Goal: Information Seeking & Learning: Learn about a topic

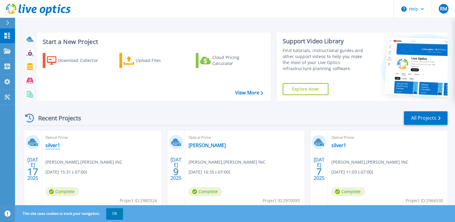
click at [49, 143] on link "silver1" at bounding box center [52, 145] width 15 height 6
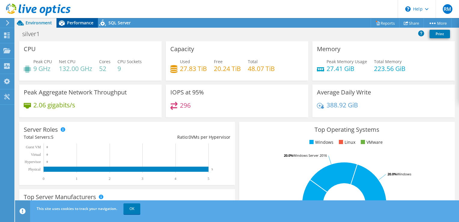
click at [90, 21] on span "Performance" at bounding box center [80, 23] width 26 height 6
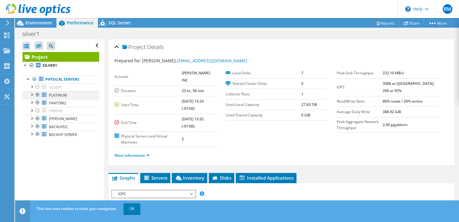
click at [31, 96] on div at bounding box center [32, 94] width 6 height 6
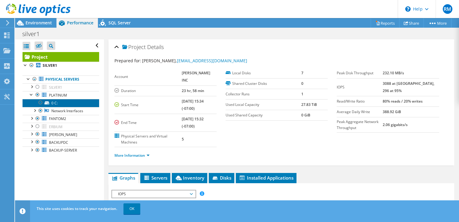
click at [46, 102] on icon at bounding box center [46, 102] width 5 height 3
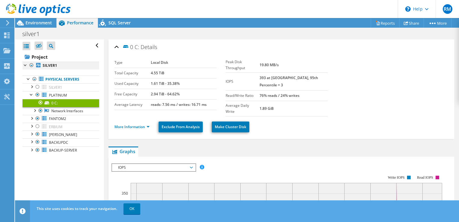
click at [31, 66] on div at bounding box center [32, 65] width 6 height 7
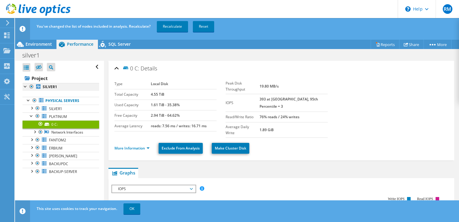
click at [32, 89] on div at bounding box center [32, 86] width 6 height 7
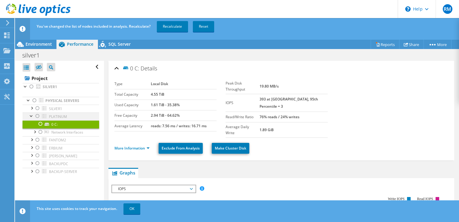
click at [36, 116] on div at bounding box center [38, 115] width 6 height 7
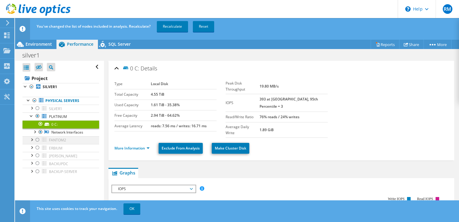
click at [37, 139] on div at bounding box center [38, 139] width 6 height 7
click at [37, 146] on div at bounding box center [38, 147] width 6 height 7
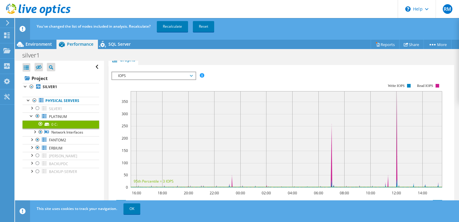
scroll to position [96, 0]
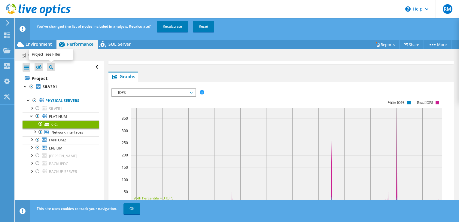
click at [50, 66] on icon at bounding box center [51, 67] width 4 height 4
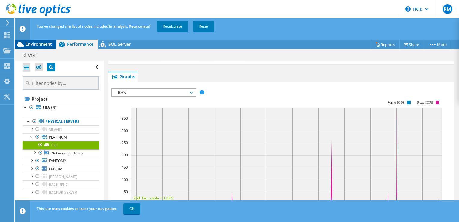
click at [28, 40] on div "Environment" at bounding box center [35, 44] width 41 height 10
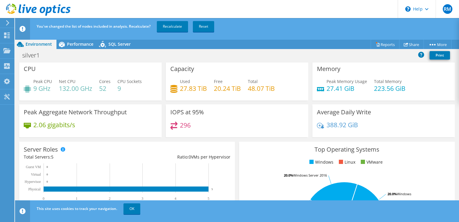
scroll to position [0, 0]
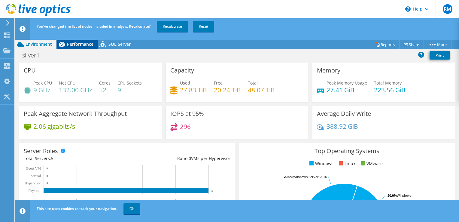
click at [86, 46] on span "Performance" at bounding box center [80, 44] width 26 height 6
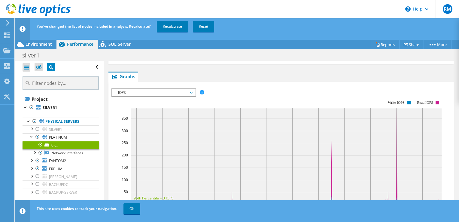
click at [192, 89] on span "IOPS" at bounding box center [153, 92] width 77 height 7
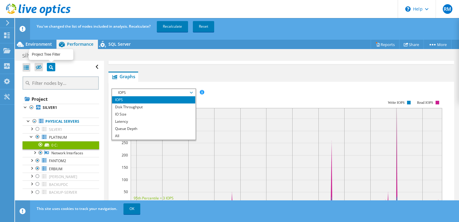
click at [49, 69] on icon at bounding box center [51, 67] width 4 height 4
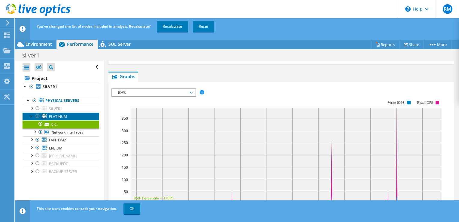
click at [56, 115] on span "PLATINUM" at bounding box center [58, 116] width 18 height 5
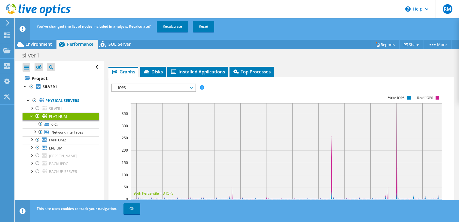
scroll to position [97, 0]
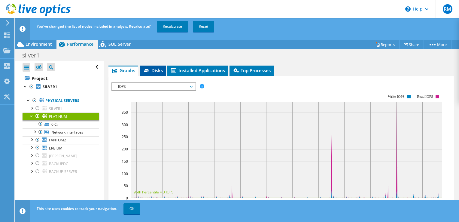
click at [150, 70] on icon at bounding box center [147, 71] width 6 height 4
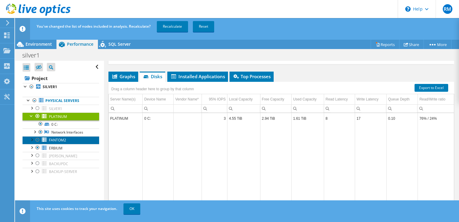
click at [56, 141] on span "FANTOM2" at bounding box center [57, 139] width 17 height 5
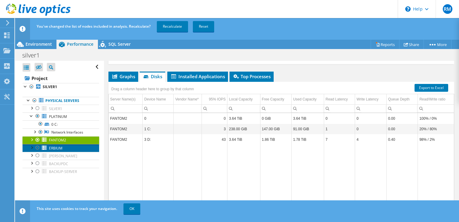
click at [57, 149] on span "ERBIUM" at bounding box center [56, 147] width 14 height 5
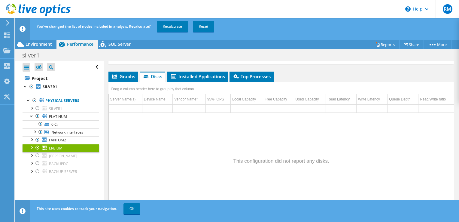
click at [33, 146] on div at bounding box center [32, 147] width 6 height 6
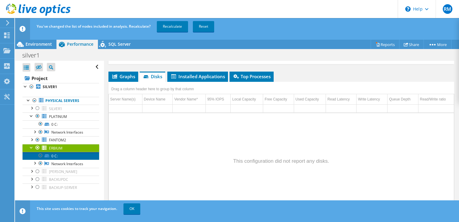
click at [57, 154] on link "0 C:" at bounding box center [61, 156] width 77 height 8
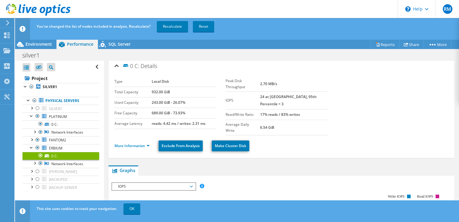
scroll to position [0, 0]
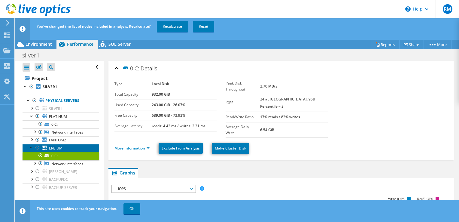
click at [55, 147] on span "ERBIUM" at bounding box center [56, 147] width 14 height 5
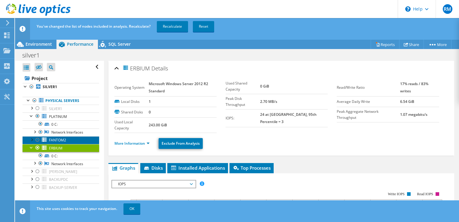
click at [57, 140] on span "FANTOM2" at bounding box center [57, 139] width 17 height 5
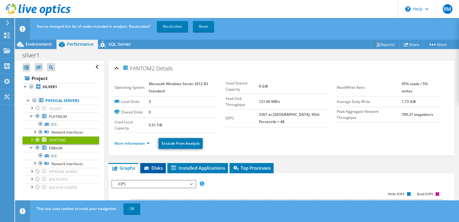
click at [151, 167] on span "Disks" at bounding box center [153, 168] width 20 height 6
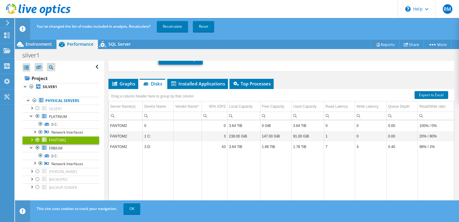
scroll to position [90, 0]
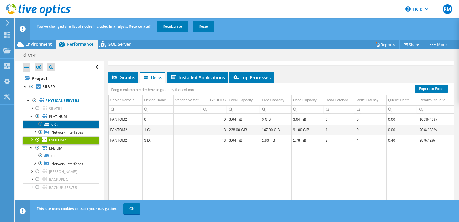
click at [68, 125] on link "0 C:" at bounding box center [61, 124] width 77 height 8
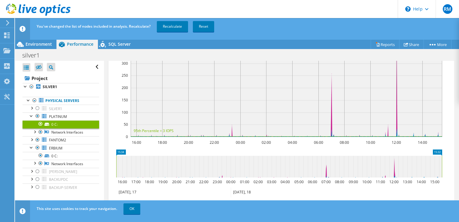
scroll to position [174, 0]
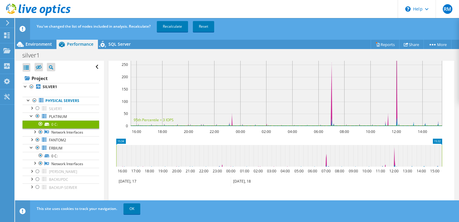
click at [56, 125] on link "0 C:" at bounding box center [61, 124] width 77 height 8
click at [53, 140] on span "FANTOM2" at bounding box center [57, 139] width 17 height 5
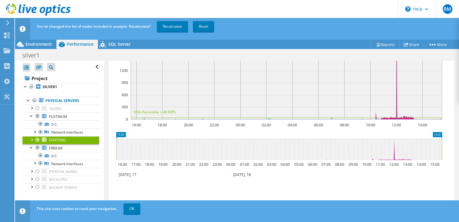
scroll to position [0, 0]
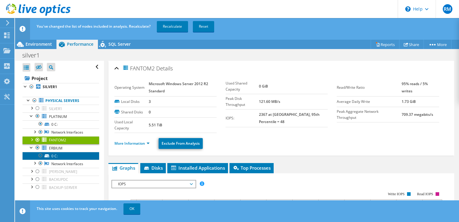
click at [53, 155] on link "0 C:" at bounding box center [61, 156] width 77 height 8
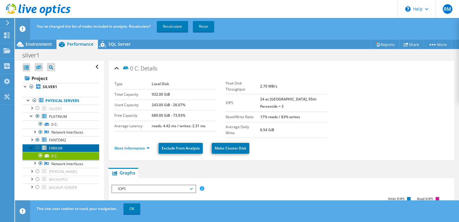
click at [53, 146] on span "ERBIUM" at bounding box center [56, 147] width 14 height 5
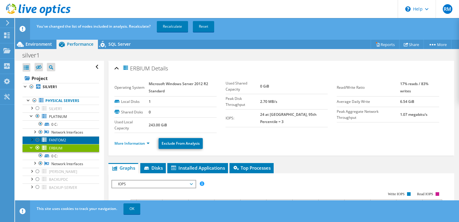
click at [55, 139] on span "FANTOM2" at bounding box center [57, 139] width 17 height 5
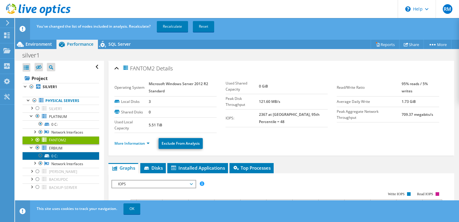
click at [53, 154] on link "0 C:" at bounding box center [61, 156] width 77 height 8
